Goal: Navigation & Orientation: Find specific page/section

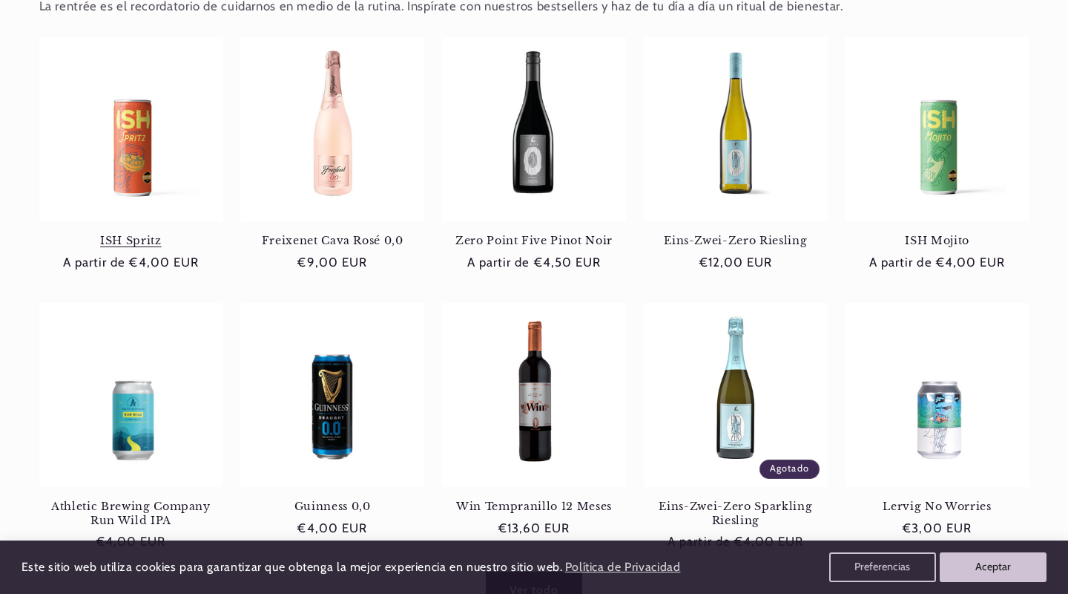
scroll to position [0, 964]
click at [327, 234] on link "Freixenet Cava Rosé 0,0" at bounding box center [332, 240] width 184 height 13
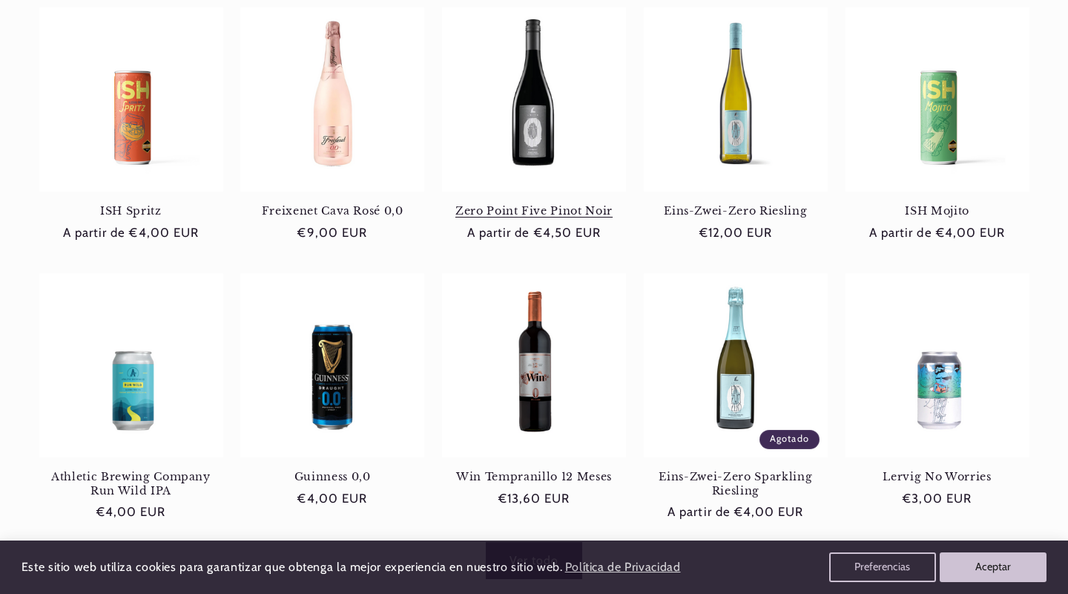
scroll to position [662, 0]
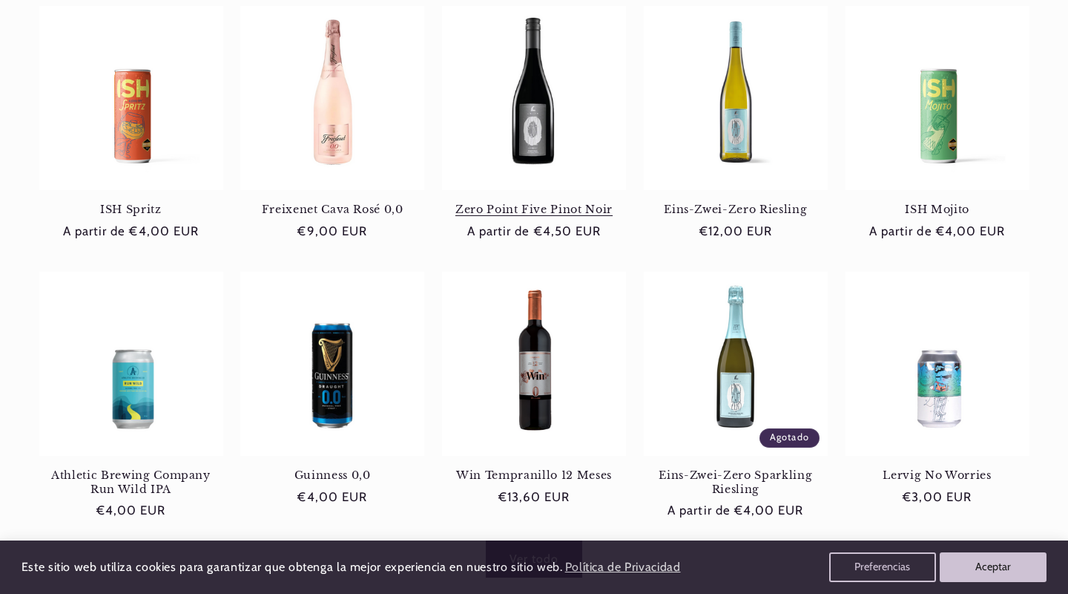
click at [542, 203] on link "Zero Point Five Pinot Noir" at bounding box center [534, 209] width 184 height 13
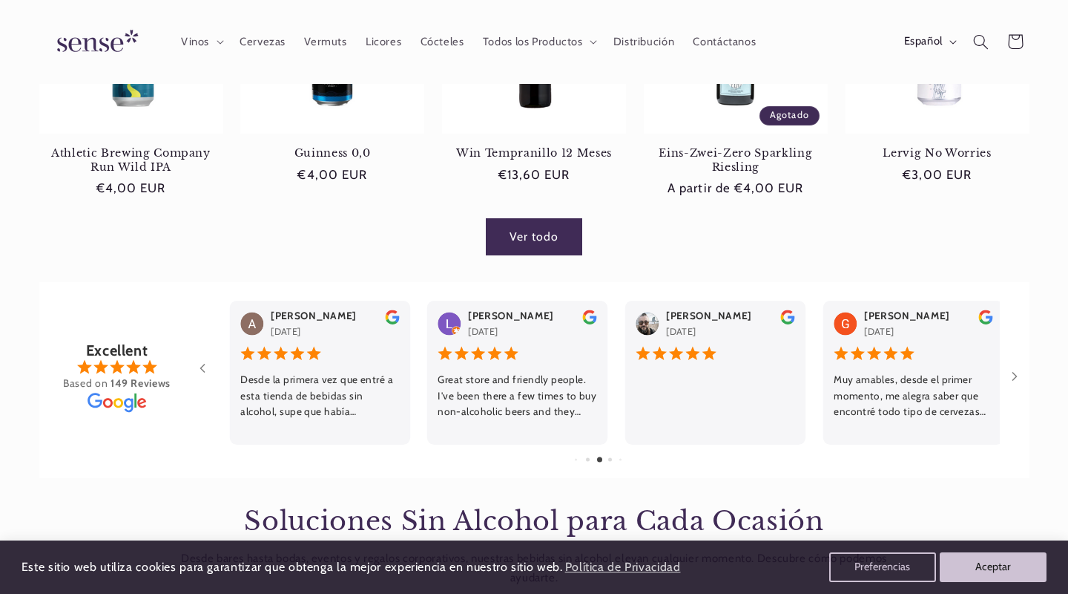
scroll to position [943, 0]
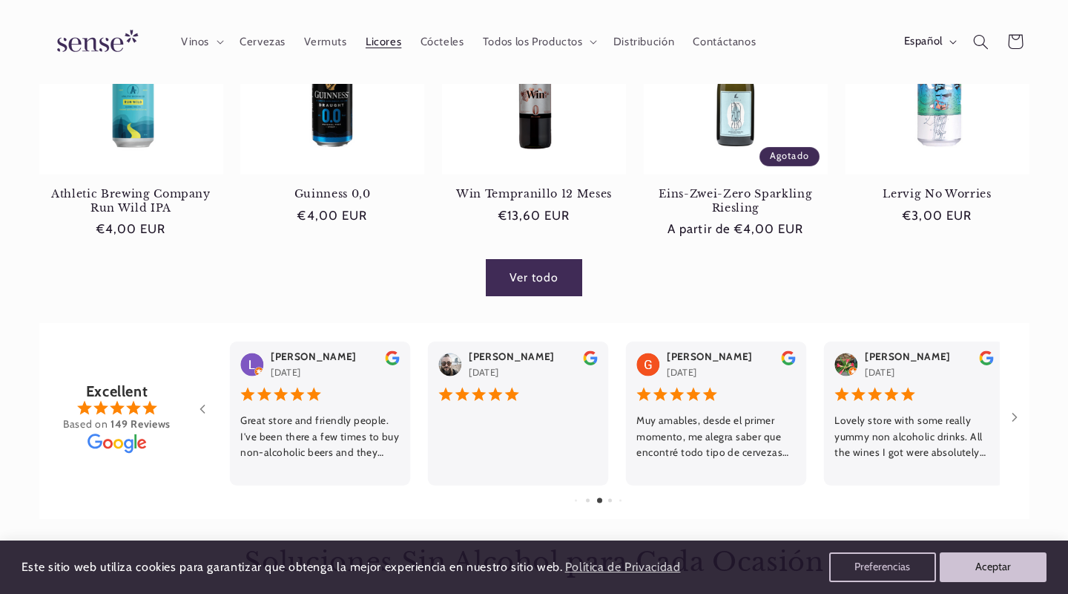
click at [395, 41] on span "Licores" at bounding box center [384, 42] width 36 height 14
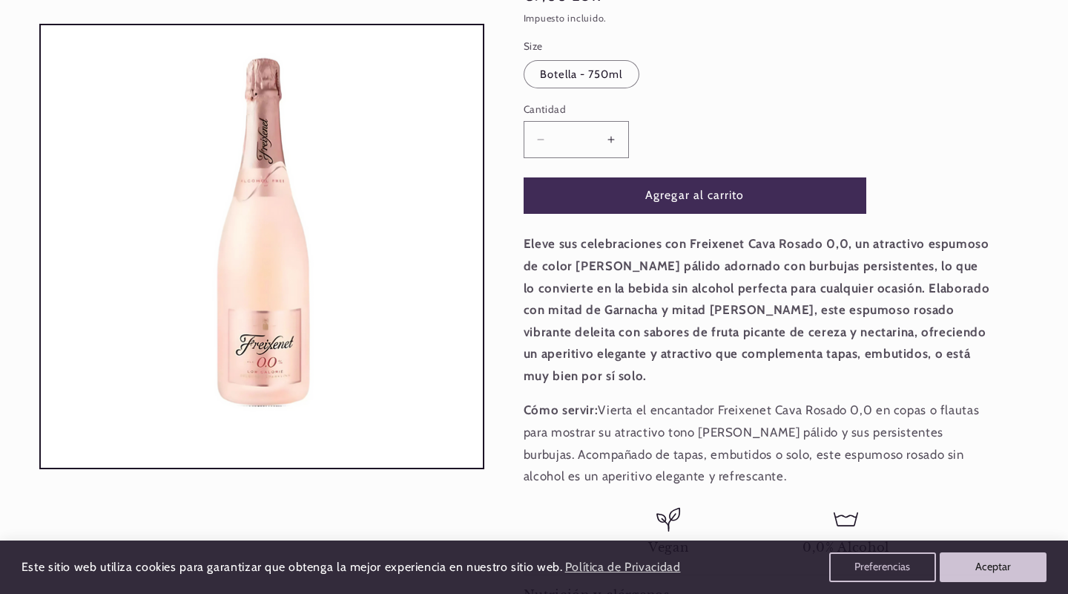
scroll to position [257, 0]
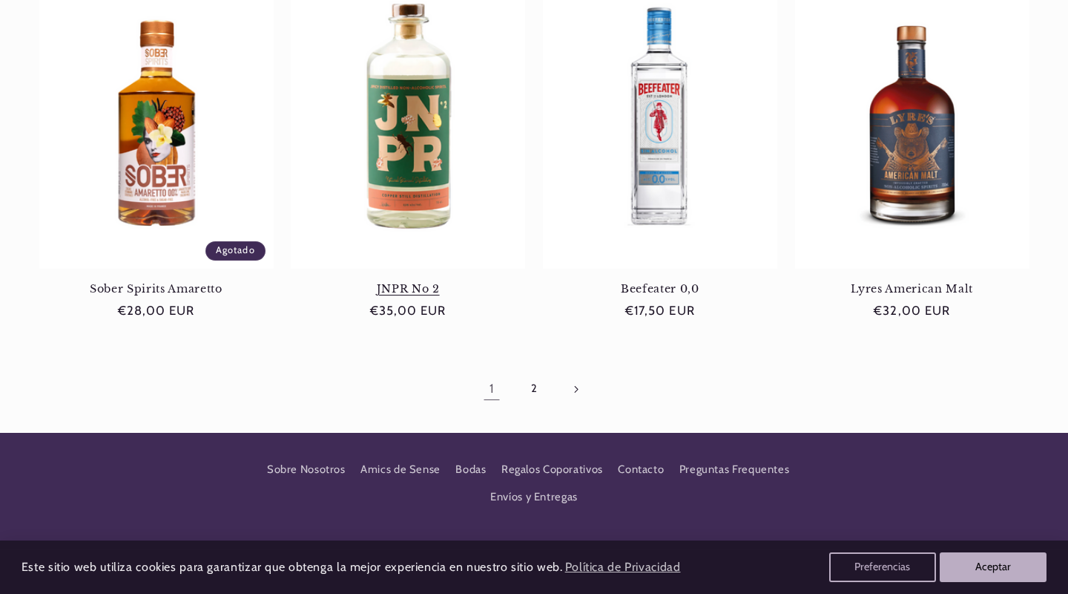
scroll to position [1396, 0]
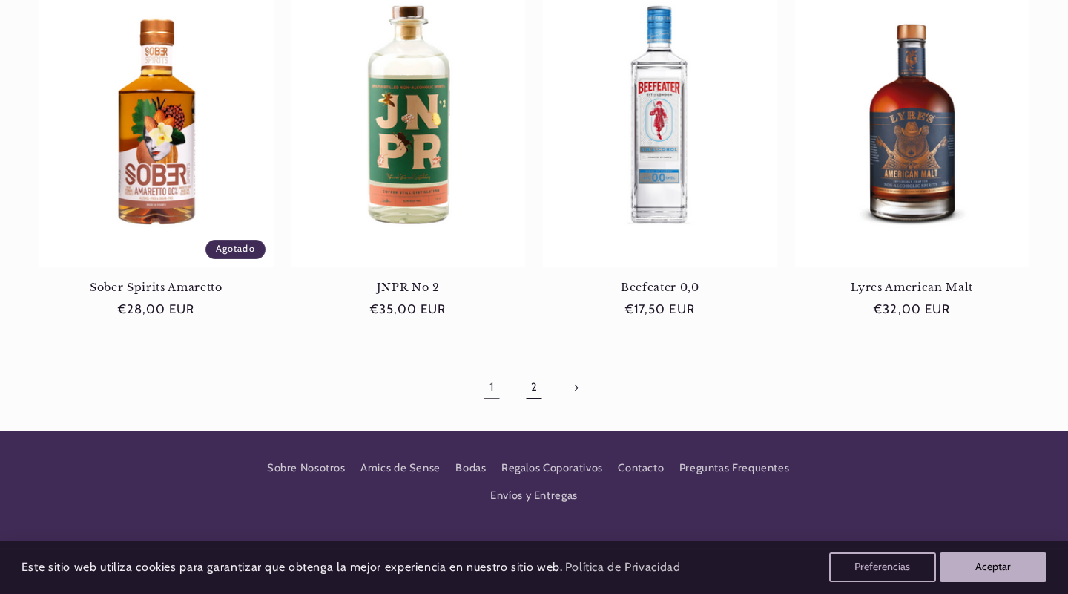
click at [535, 389] on link "2" at bounding box center [534, 387] width 34 height 34
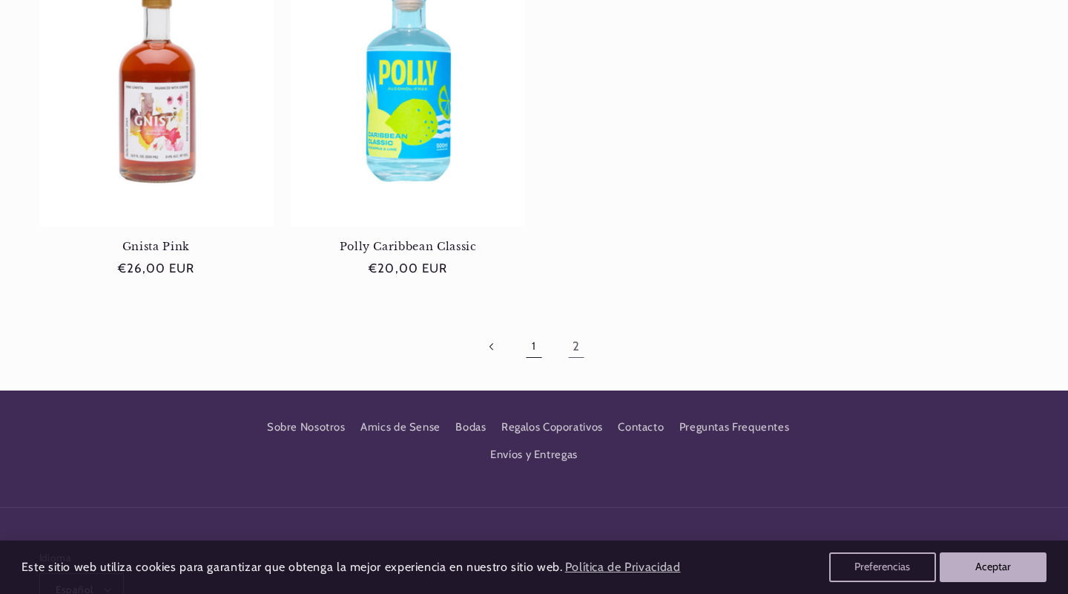
scroll to position [0, 964]
click at [534, 344] on link "1" at bounding box center [534, 346] width 34 height 34
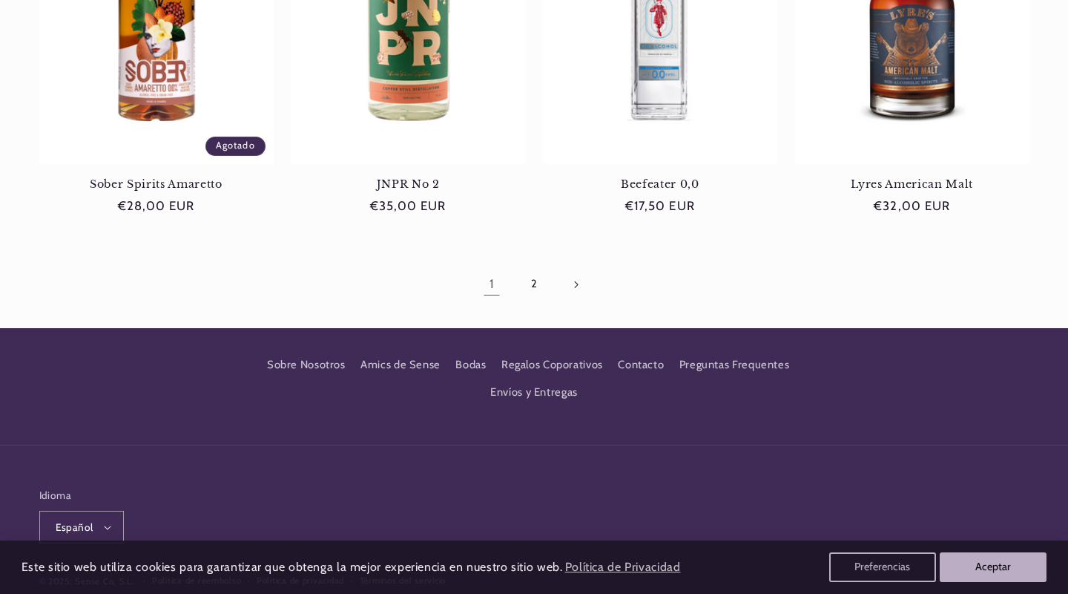
scroll to position [0, 964]
click at [540, 287] on link "2" at bounding box center [534, 284] width 34 height 34
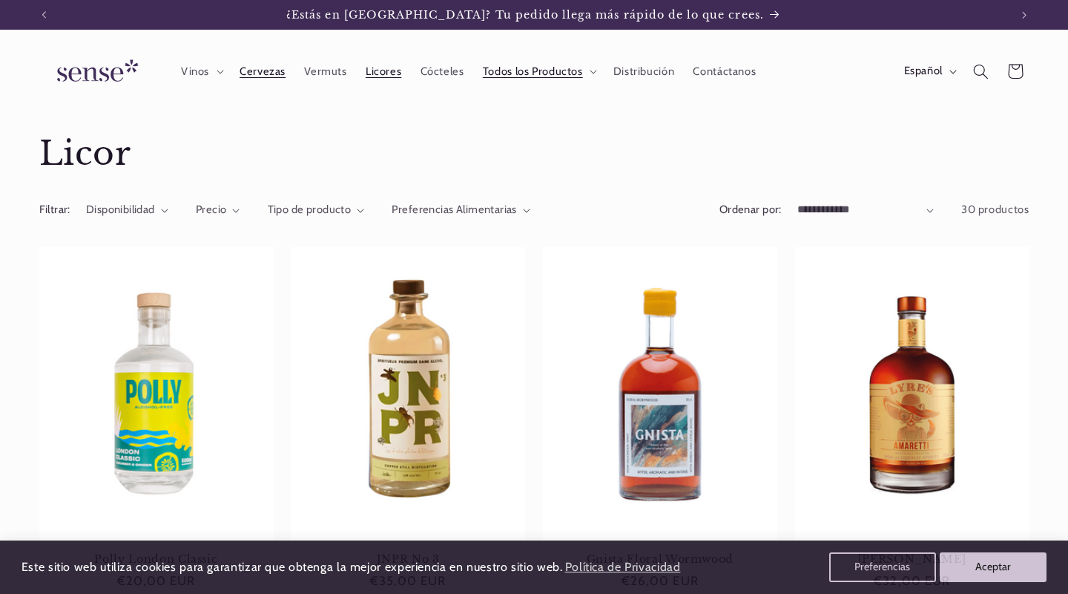
click at [280, 71] on span "Cervezas" at bounding box center [263, 72] width 46 height 14
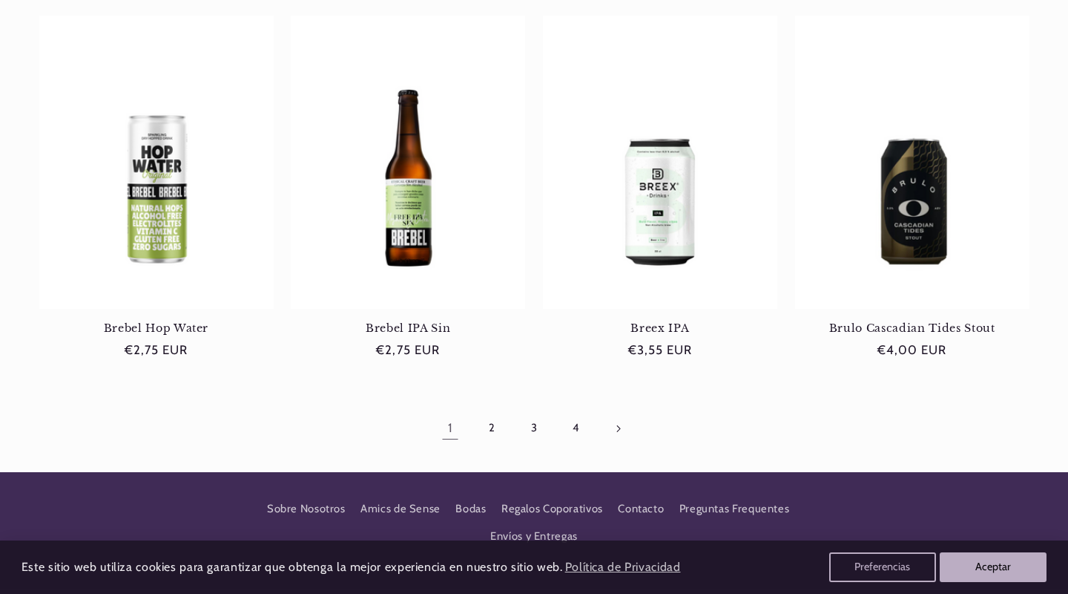
scroll to position [1408, 0]
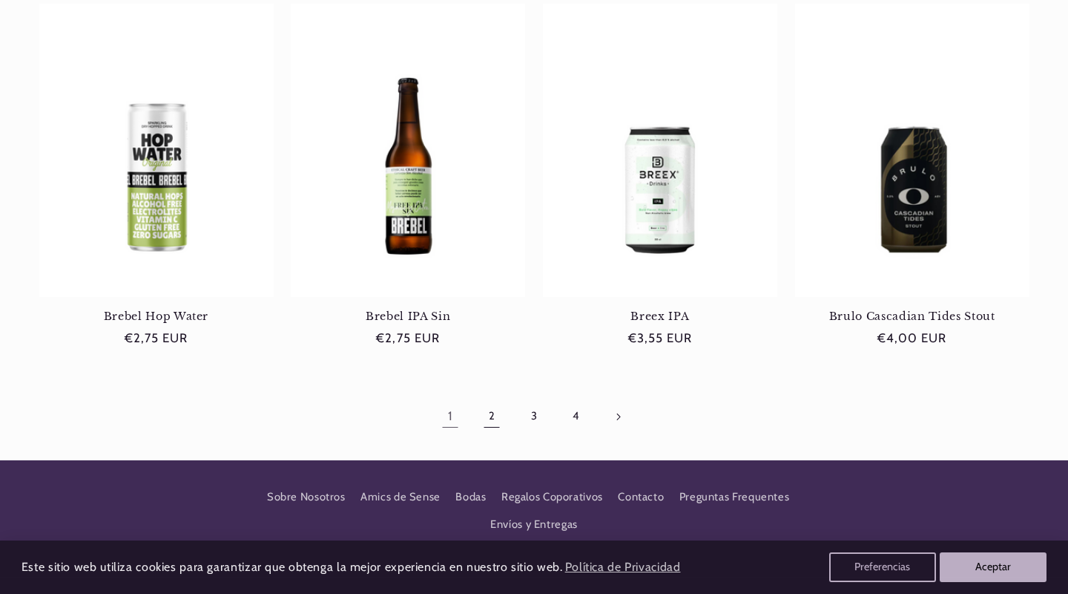
click at [491, 418] on link "2" at bounding box center [492, 416] width 34 height 34
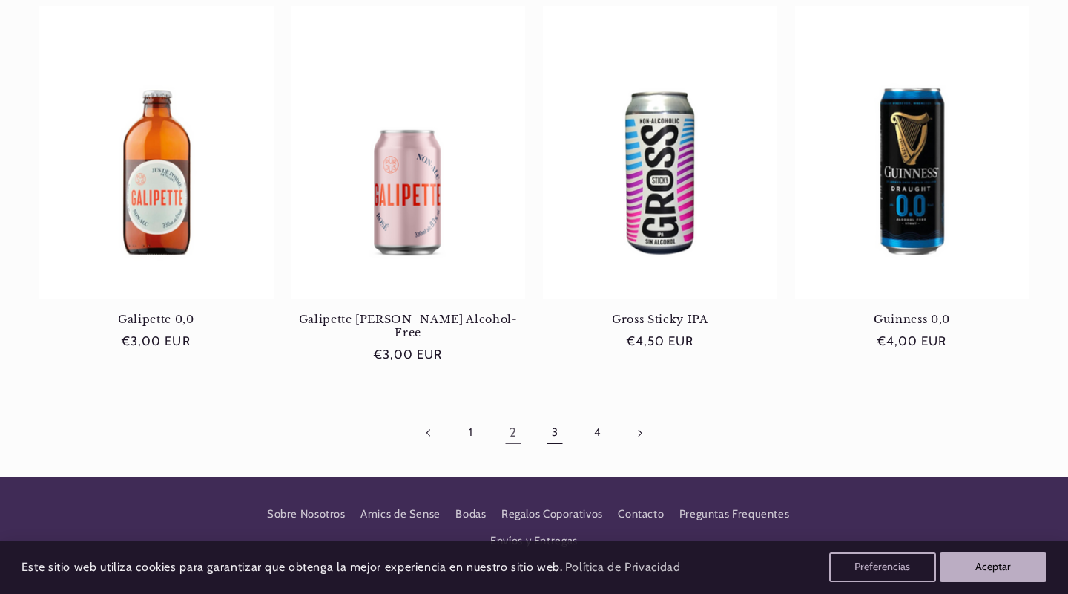
scroll to position [0, 964]
click at [548, 422] on link "3" at bounding box center [555, 433] width 34 height 34
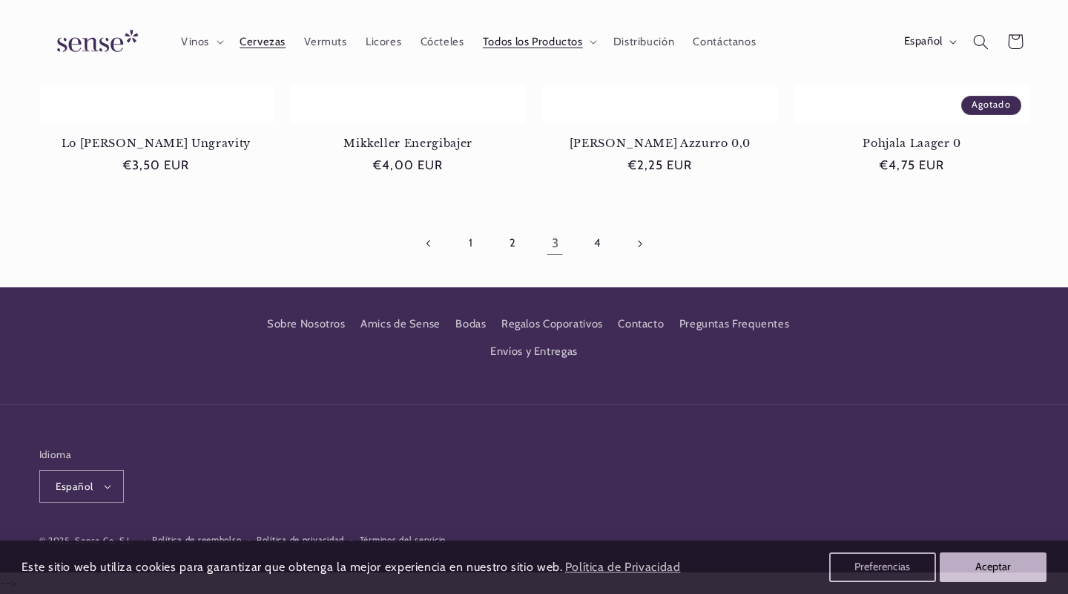
scroll to position [1550, 0]
click at [602, 235] on link "4" at bounding box center [597, 243] width 34 height 34
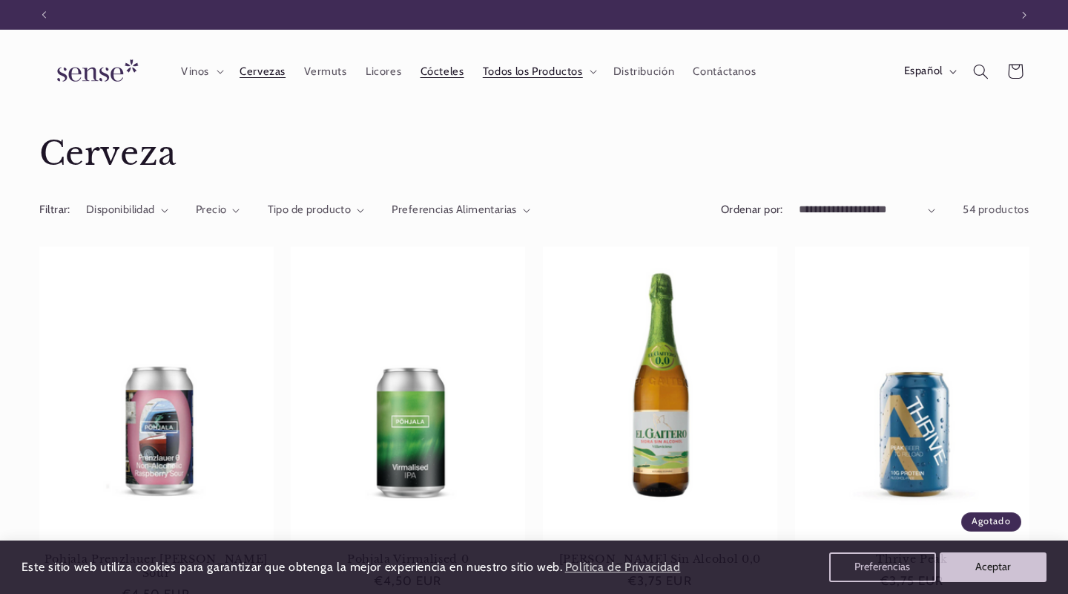
scroll to position [0, 964]
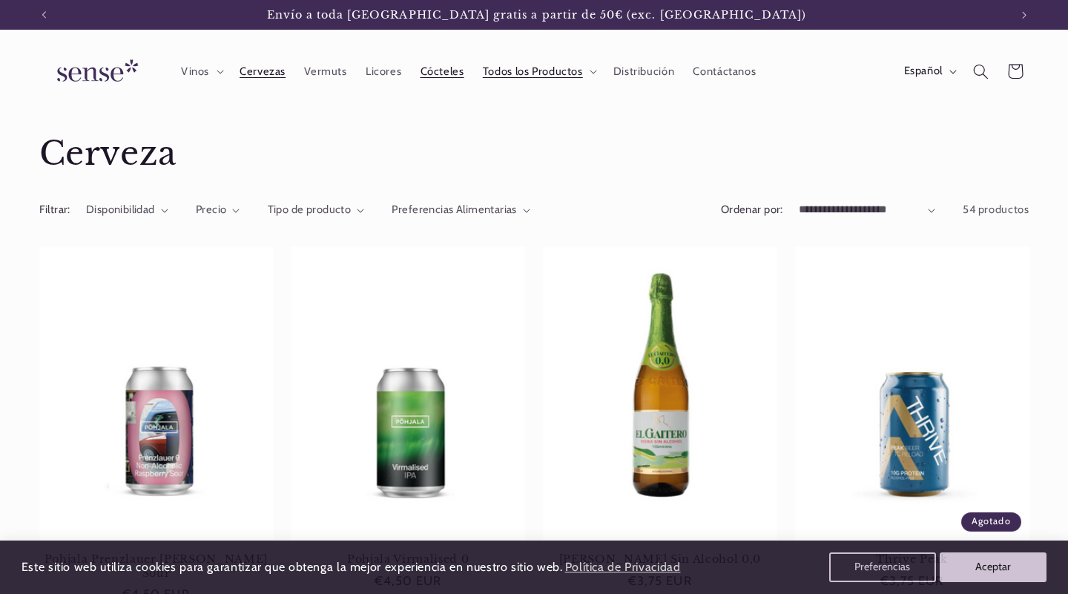
click at [456, 72] on span "Cócteles" at bounding box center [443, 72] width 44 height 14
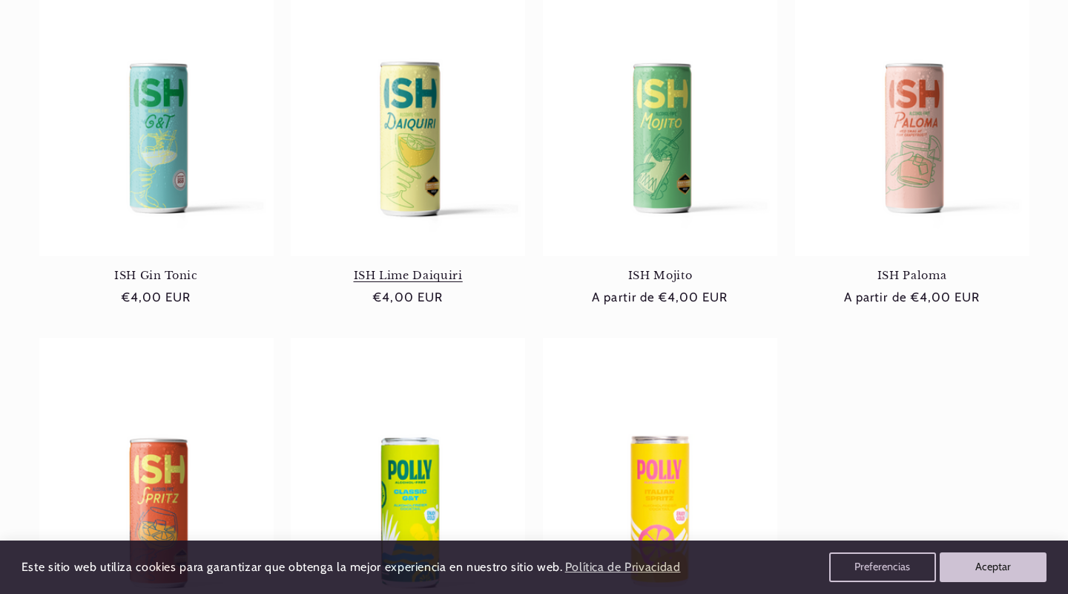
scroll to position [0, 964]
click at [157, 269] on link "ISH Gin Tonic" at bounding box center [156, 275] width 234 height 13
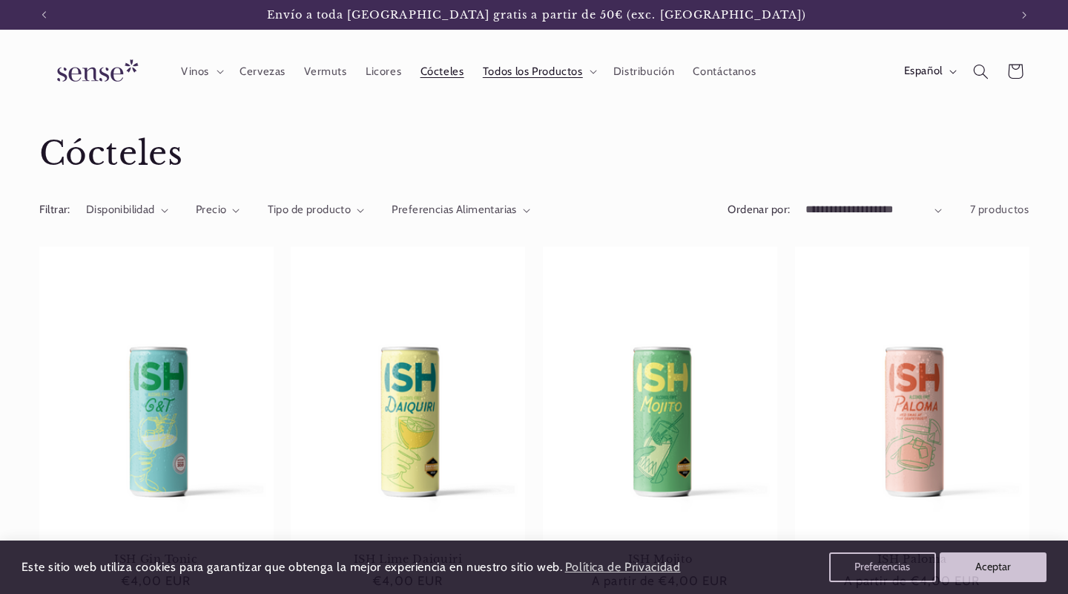
scroll to position [0, 0]
click at [737, 70] on span "Contáctanos" at bounding box center [724, 72] width 63 height 14
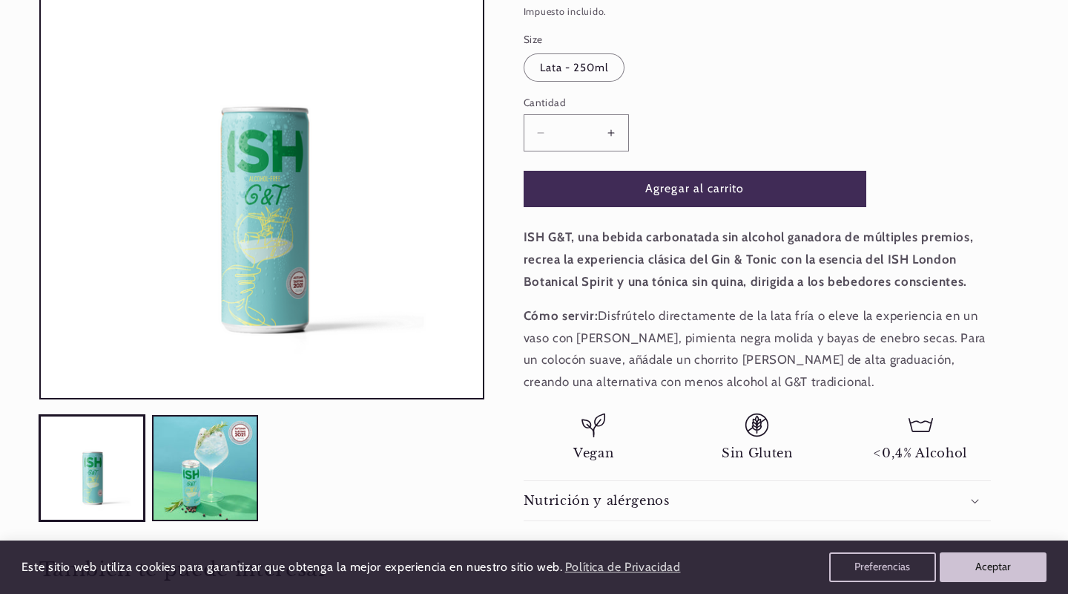
scroll to position [264, 0]
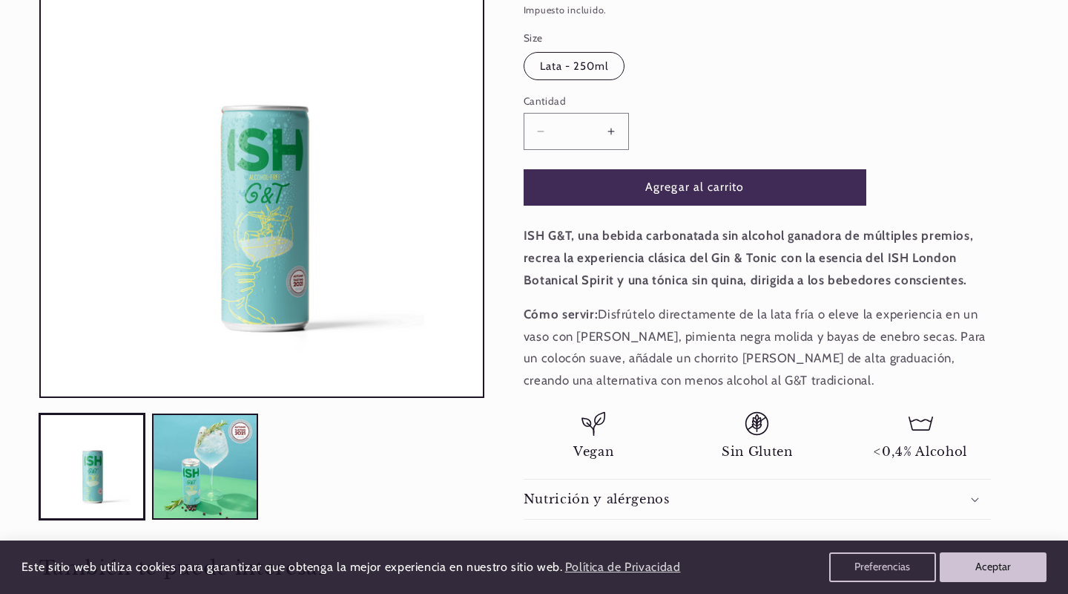
click at [591, 68] on label "Lata - 250ml Variante agotada o no disponible" at bounding box center [575, 66] width 102 height 28
click at [582, 70] on label "Lata - 250ml Variante agotada o no disponible" at bounding box center [575, 66] width 102 height 28
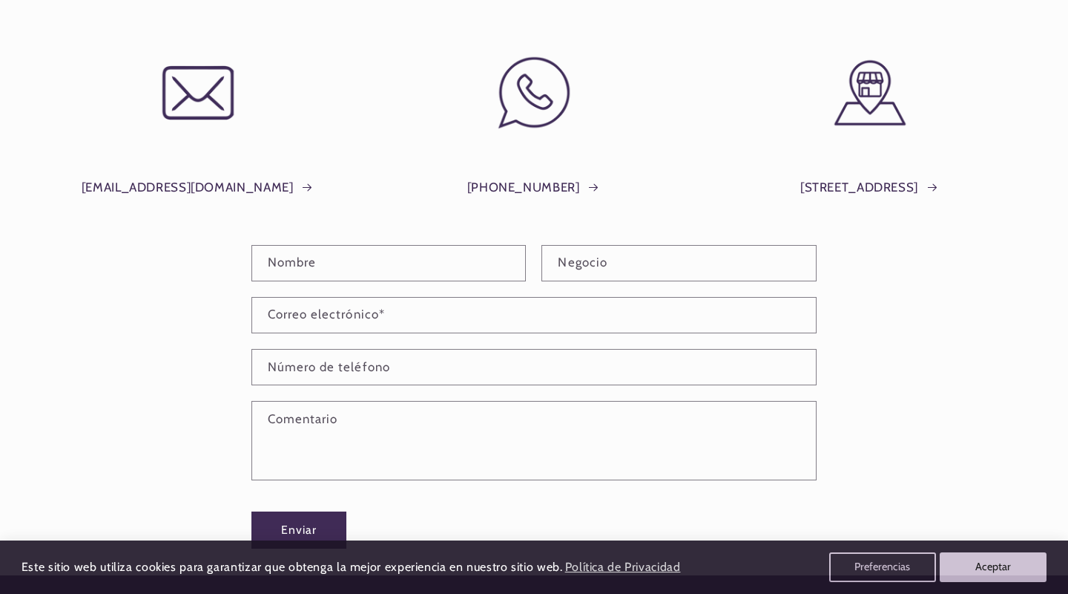
scroll to position [174, 0]
click at [902, 188] on link "[STREET_ADDRESS]" at bounding box center [870, 188] width 139 height 22
